Goal: Task Accomplishment & Management: Manage account settings

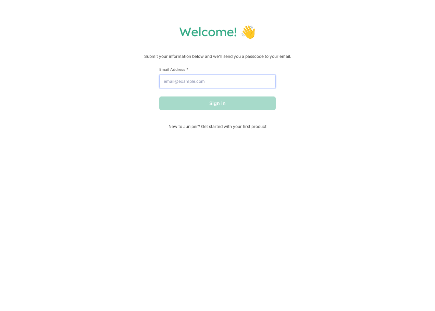
click at [171, 77] on input "Email Address *" at bounding box center [217, 82] width 116 height 14
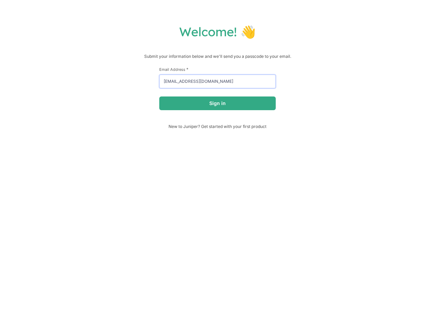
type input "[EMAIL_ADDRESS][DOMAIN_NAME]"
click at [159, 97] on button "Sign in" at bounding box center [217, 104] width 116 height 14
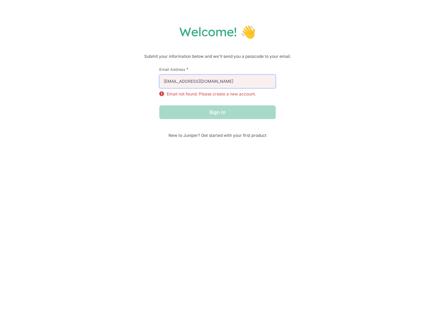
click at [193, 85] on input "[EMAIL_ADDRESS][DOMAIN_NAME]" at bounding box center [217, 82] width 116 height 14
click at [202, 82] on input "[EMAIL_ADDRESS][DOMAIN_NAME]" at bounding box center [217, 82] width 116 height 14
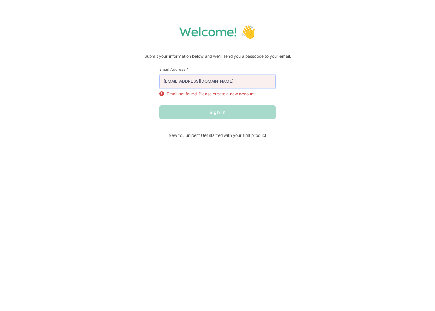
click at [202, 82] on input "[EMAIL_ADDRESS][DOMAIN_NAME]" at bounding box center [217, 82] width 116 height 14
